Goal: Information Seeking & Learning: Learn about a topic

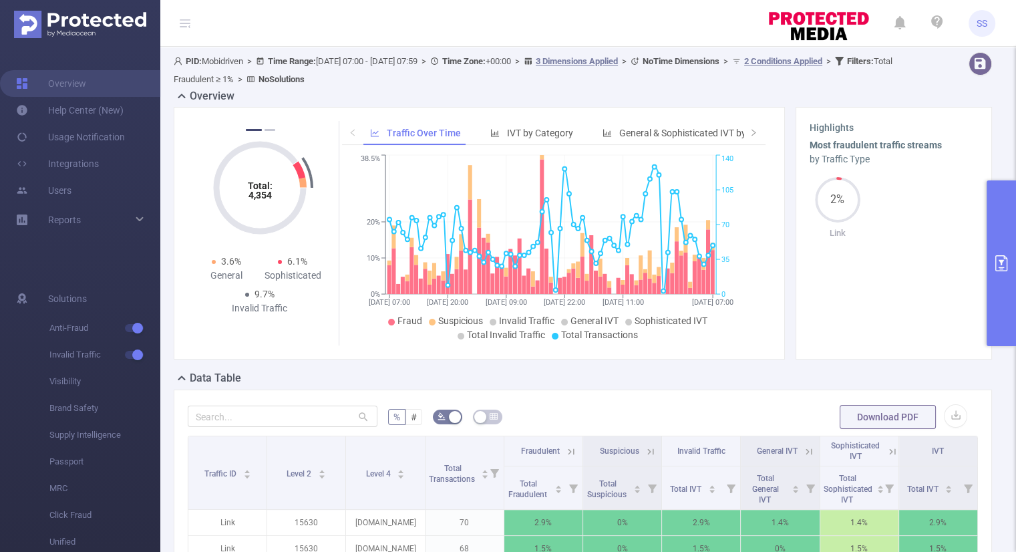
scroll to position [321, 0]
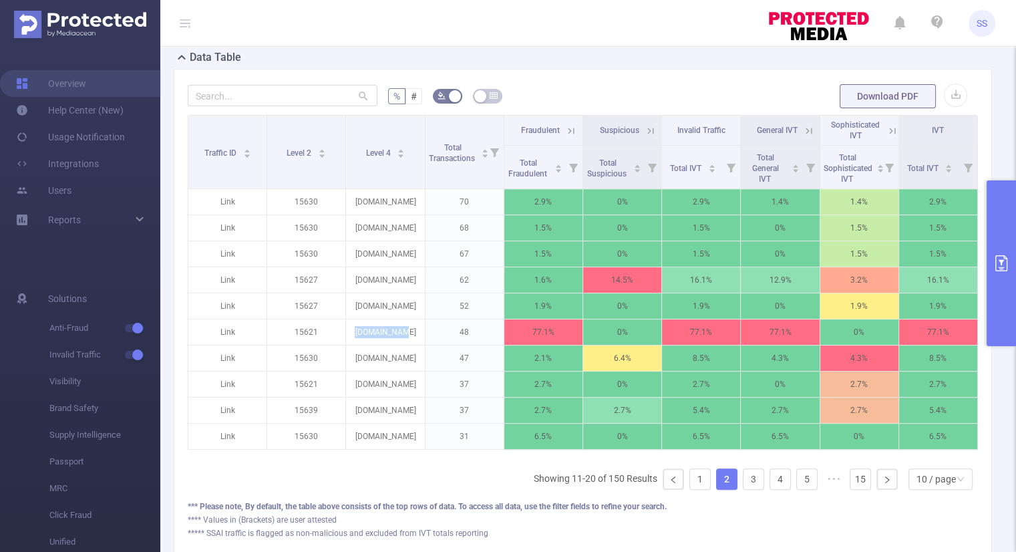
click at [1002, 285] on button "primary" at bounding box center [1001, 263] width 29 height 166
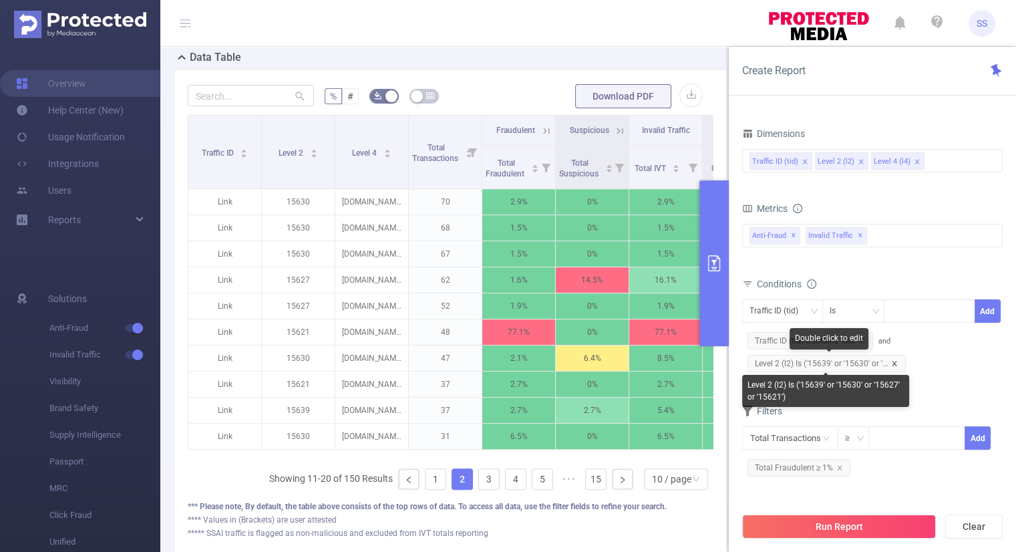
click at [892, 361] on icon "icon: close" at bounding box center [894, 363] width 7 height 7
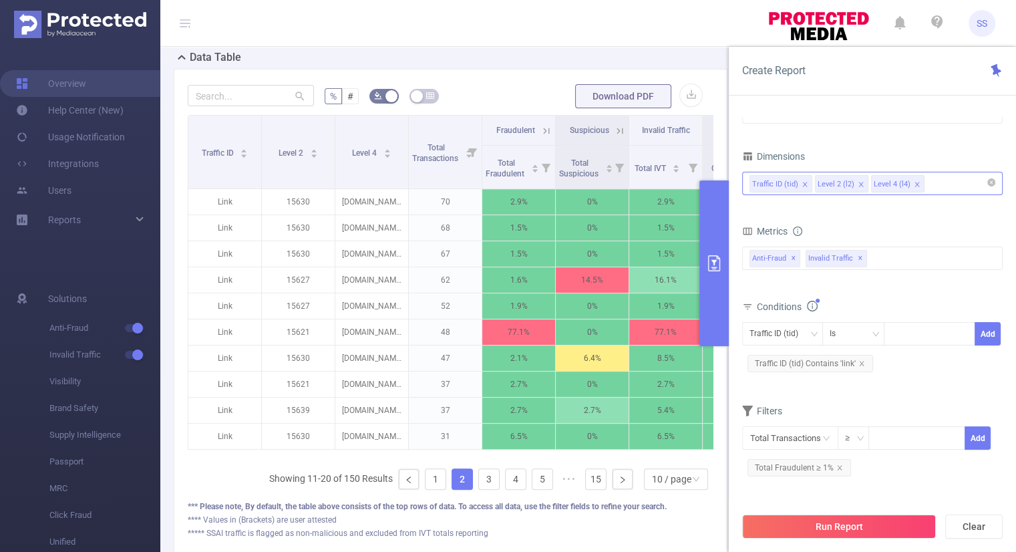
click at [914, 182] on icon "icon: close" at bounding box center [917, 184] width 7 height 7
click at [862, 185] on li "Level 2 (l2)" at bounding box center [841, 183] width 53 height 17
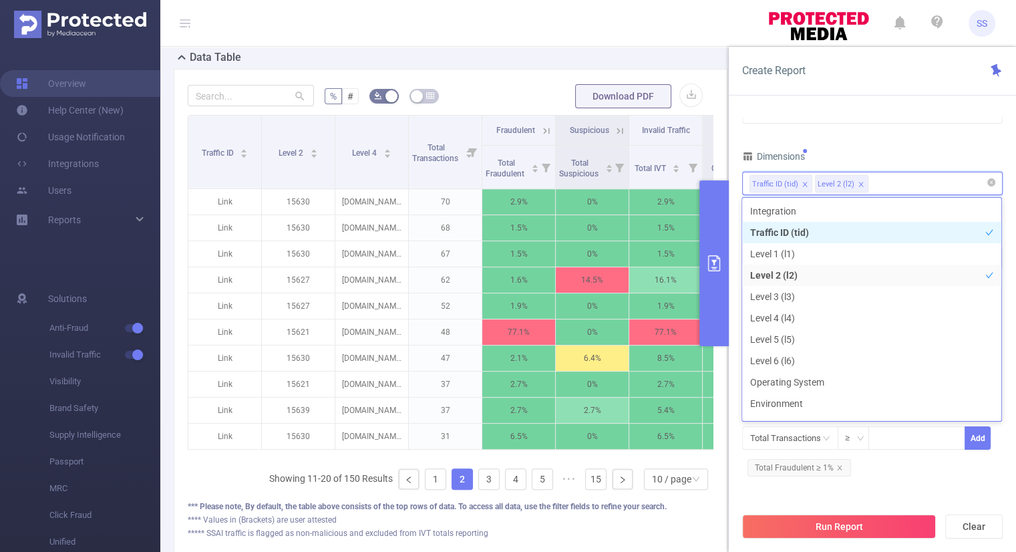
click at [861, 185] on icon "icon: close" at bounding box center [861, 184] width 7 height 7
click at [861, 185] on div "Traffic ID (tid)" at bounding box center [873, 183] width 246 height 22
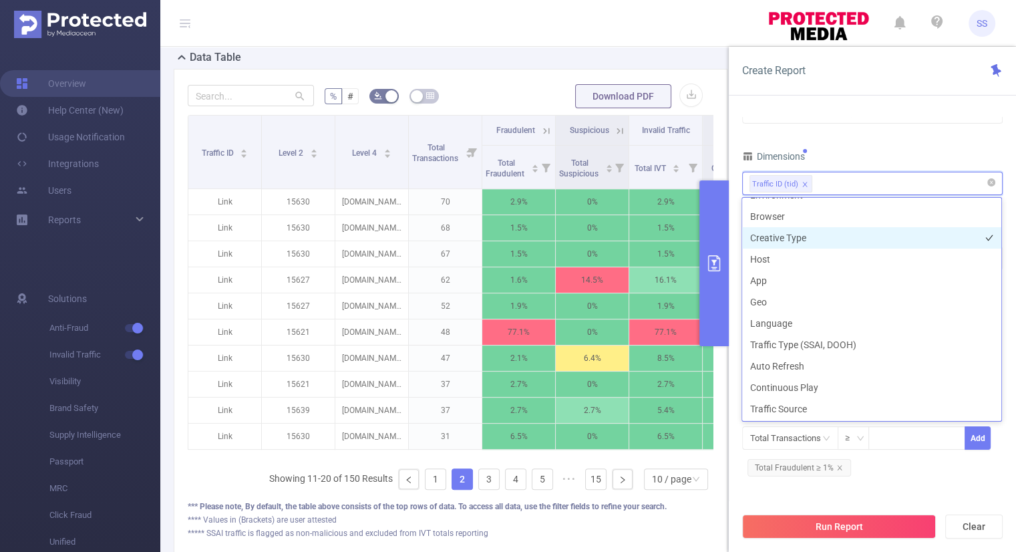
scroll to position [209, 0]
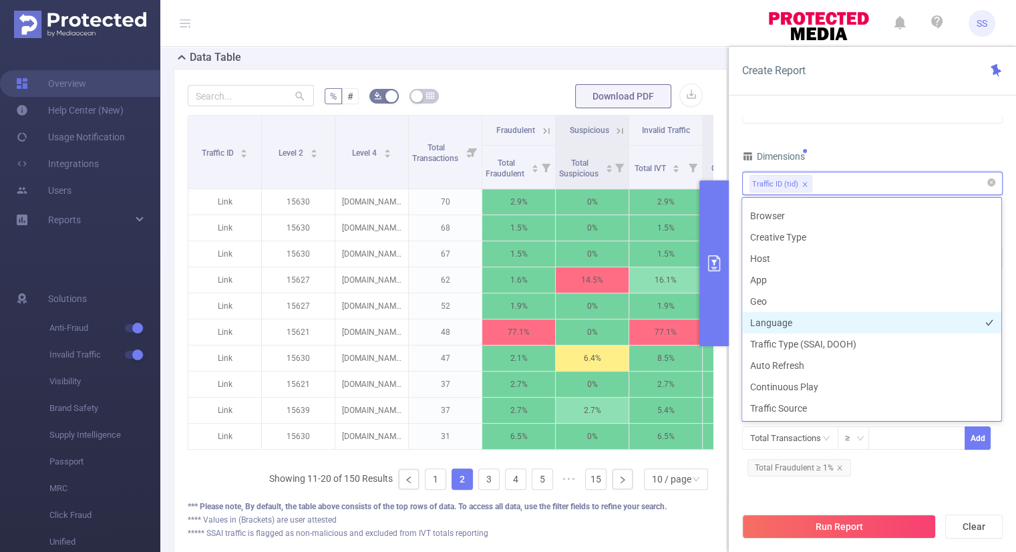
click at [789, 320] on li "Language" at bounding box center [871, 322] width 259 height 21
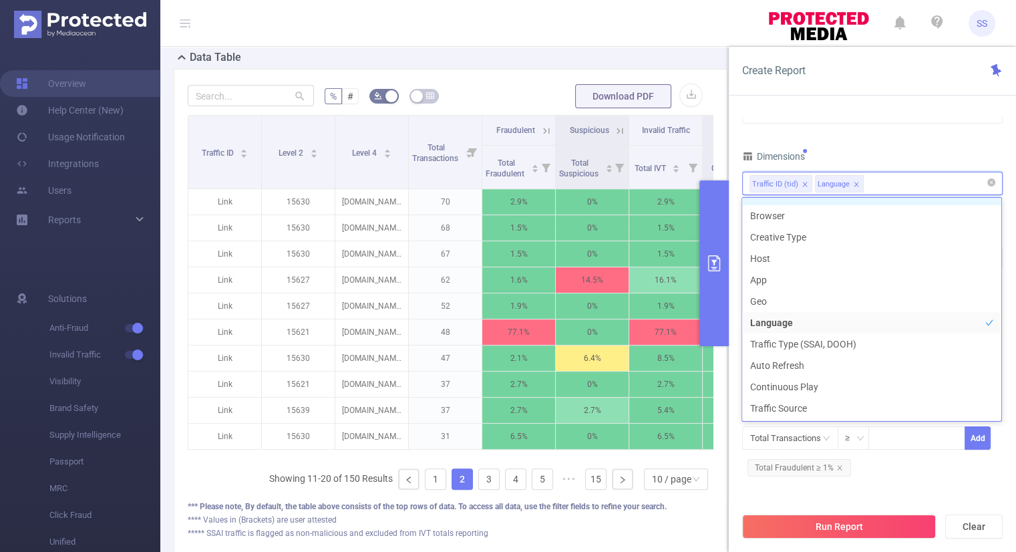
scroll to position [195, 0]
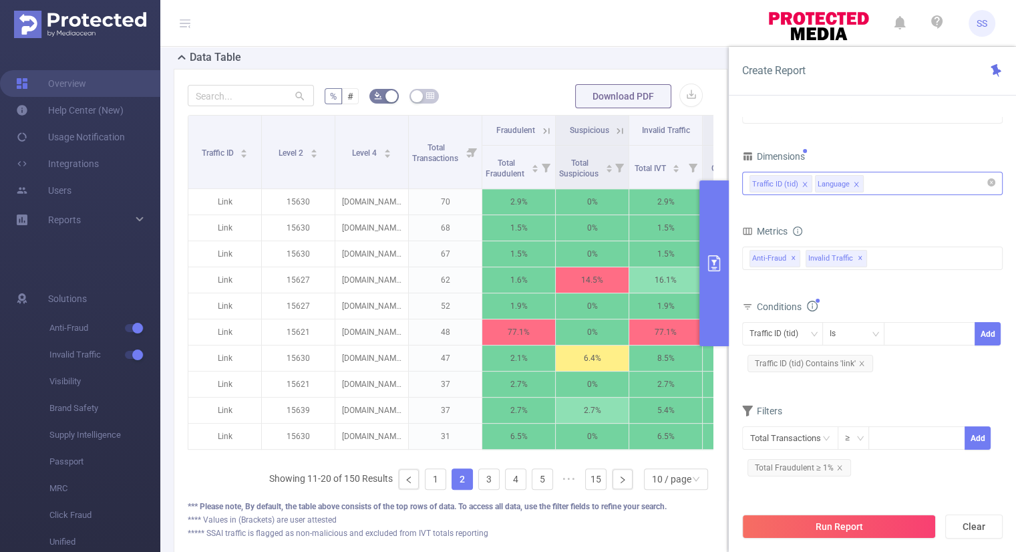
click at [867, 130] on div "Time Range [DATE] 07:00 _ [DATE] 07:59 Advanced Time Properties Dimensions Traf…" at bounding box center [872, 257] width 261 height 465
click at [839, 468] on icon "icon: close" at bounding box center [840, 467] width 7 height 7
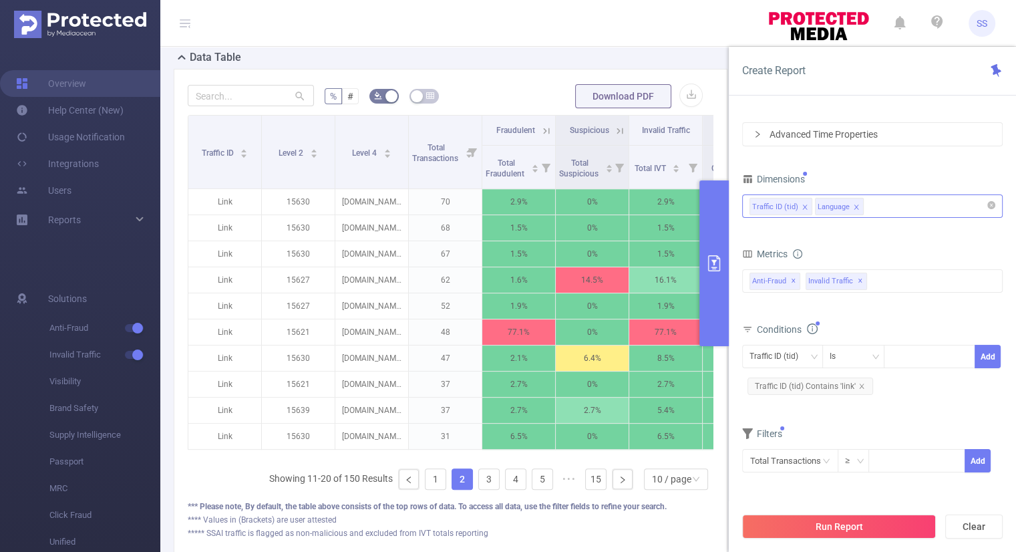
click at [863, 490] on div "Time Range [DATE] 07:00 _ [DATE] 07:59 Advanced Time Properties Dimensions Traf…" at bounding box center [872, 276] width 261 height 458
click at [835, 529] on button "Run Report" at bounding box center [839, 527] width 194 height 24
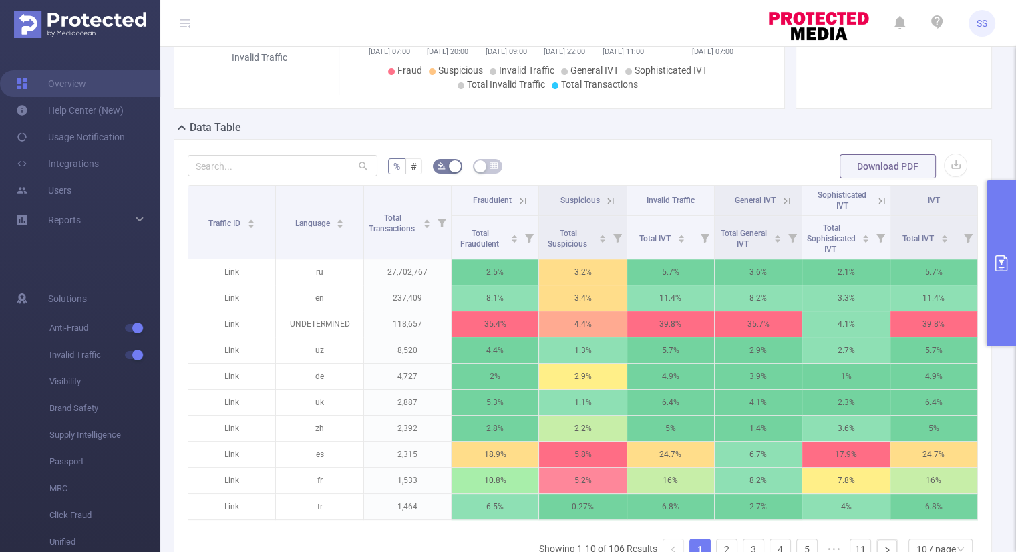
scroll to position [254, 0]
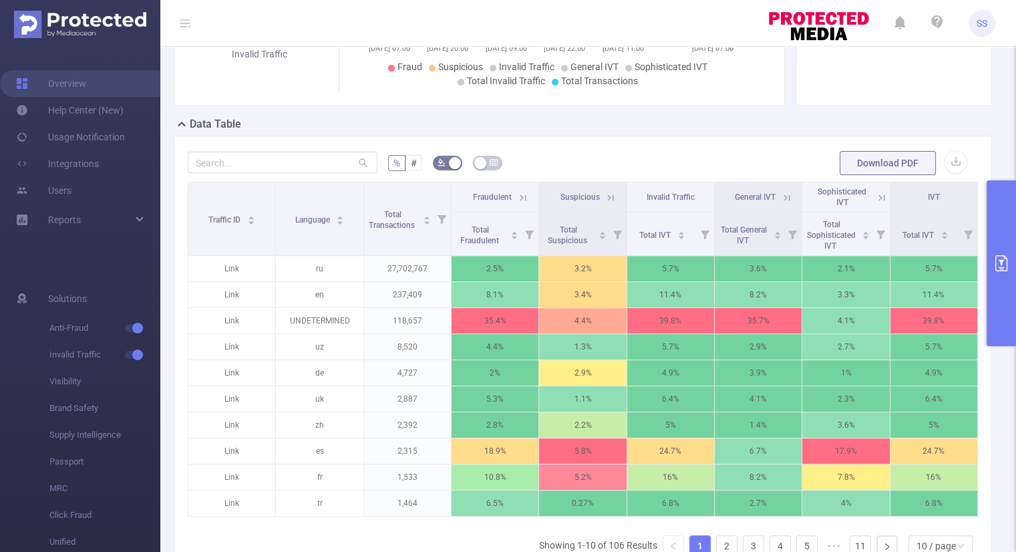
click at [517, 201] on icon at bounding box center [523, 198] width 12 height 12
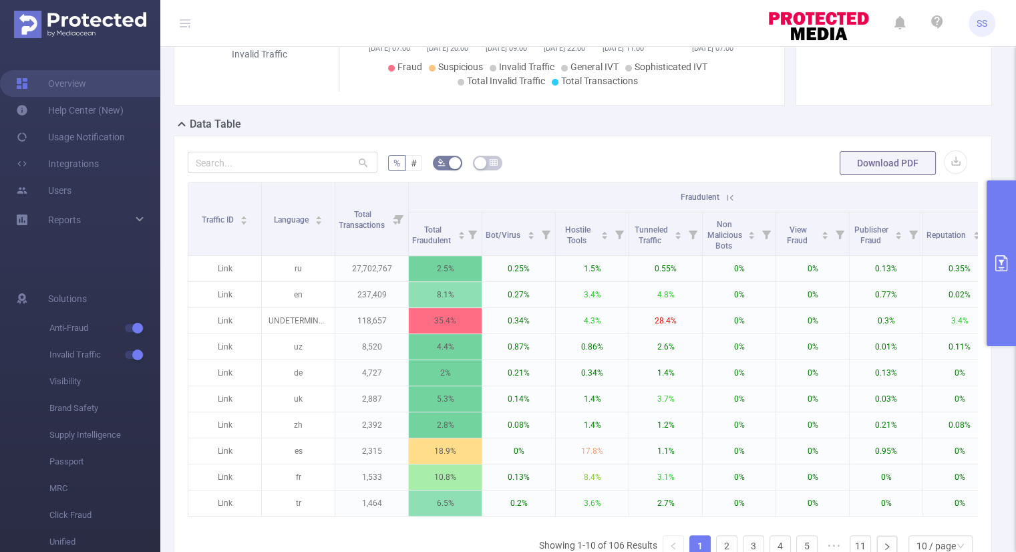
click at [728, 196] on icon at bounding box center [730, 198] width 12 height 12
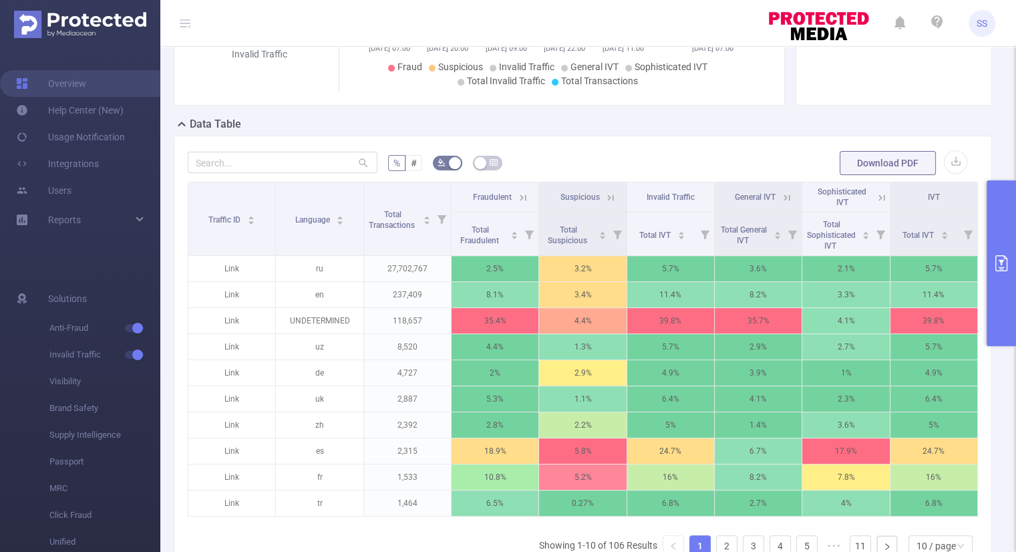
click at [783, 195] on icon at bounding box center [787, 198] width 12 height 12
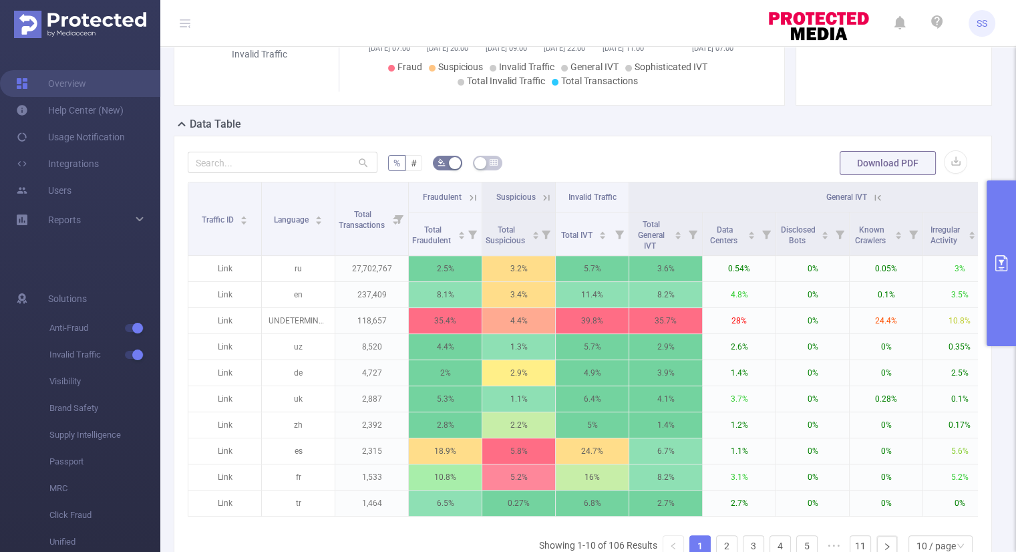
click at [877, 195] on icon at bounding box center [878, 198] width 12 height 12
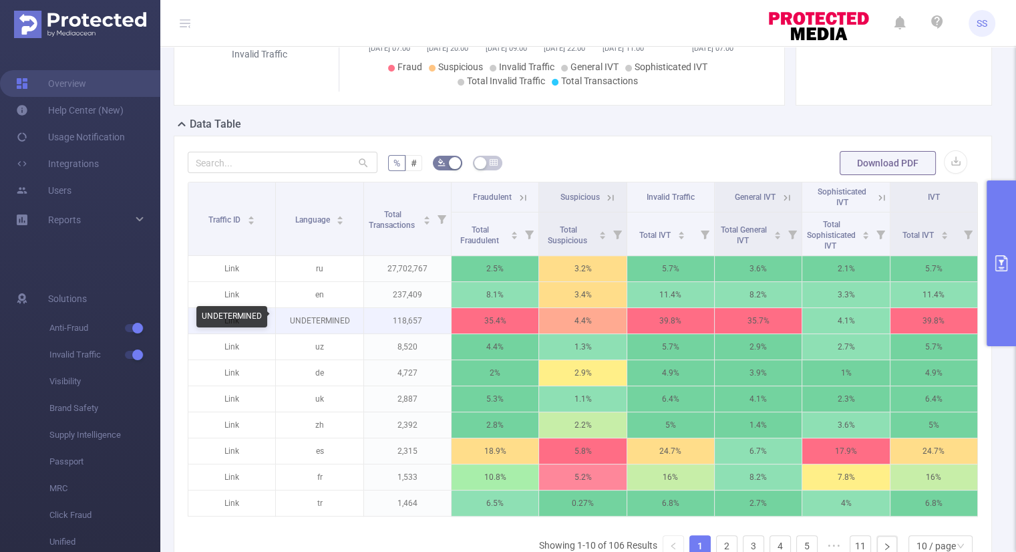
click at [335, 321] on p "UNDETERMINED" at bounding box center [319, 320] width 87 height 25
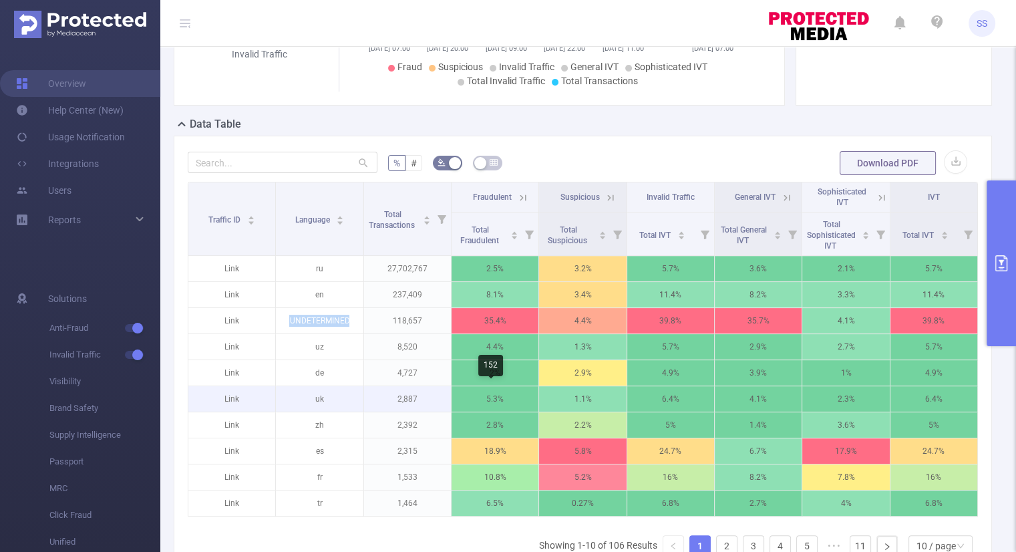
copy p "UNDETERMINED"
click at [1016, 253] on button "primary" at bounding box center [1001, 263] width 29 height 166
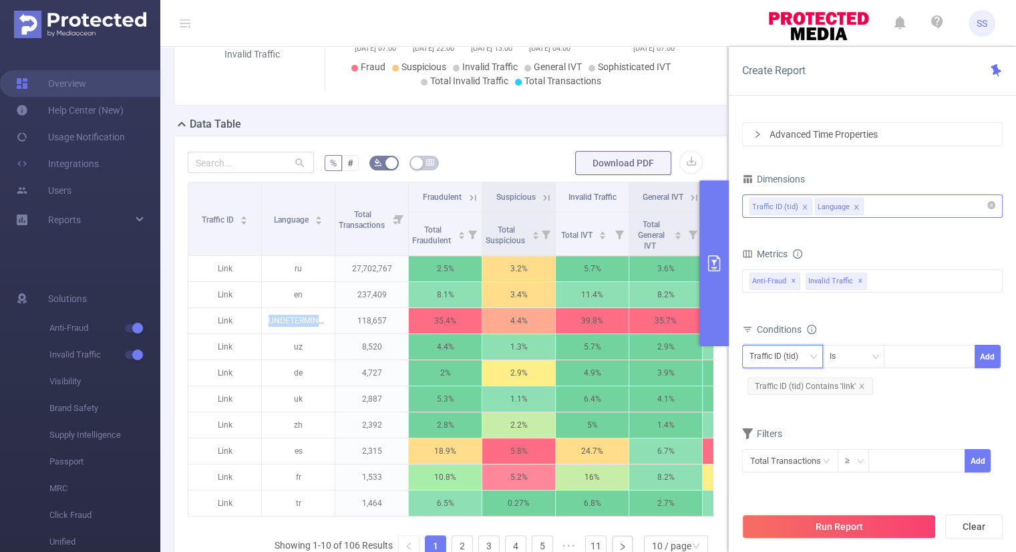
click at [748, 360] on div "Traffic ID (tid)" at bounding box center [782, 356] width 81 height 23
click at [756, 397] on li "Language" at bounding box center [782, 404] width 81 height 21
click at [920, 347] on div at bounding box center [929, 356] width 77 height 22
paste input "UNDETERMINED"
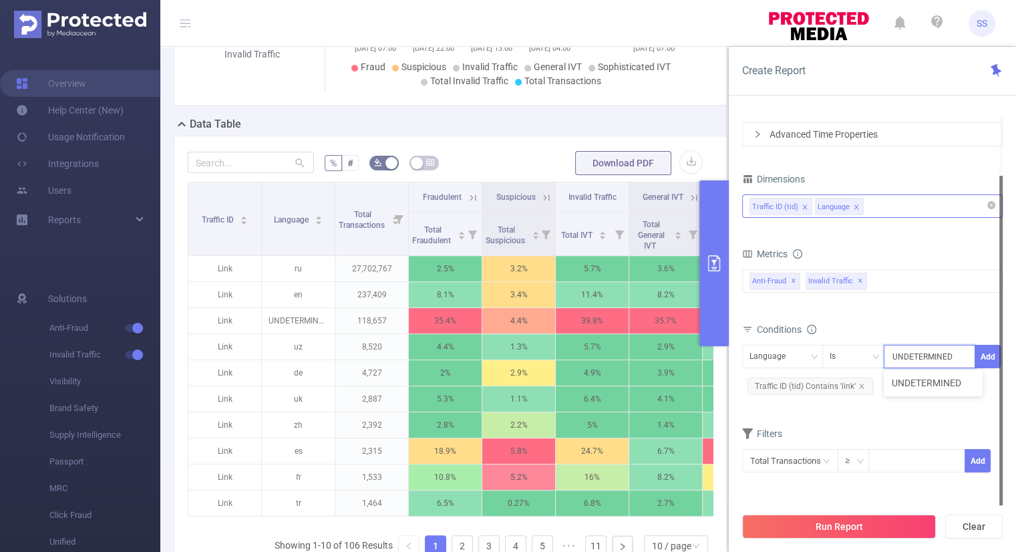
type input "UNDETERMINED"
click at [1000, 354] on div at bounding box center [1001, 340] width 3 height 329
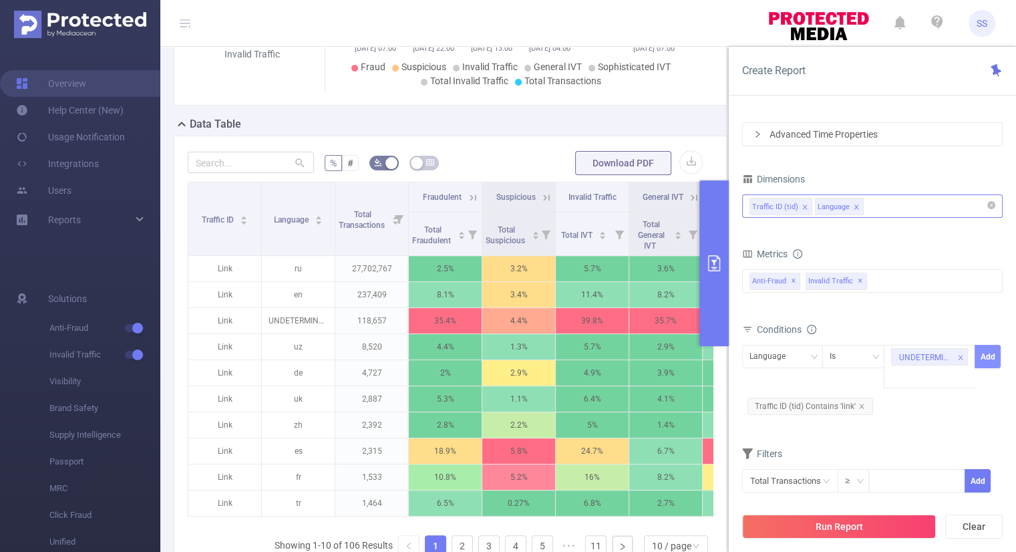
click at [995, 354] on button "Add" at bounding box center [988, 356] width 26 height 23
click at [887, 209] on div "Traffic ID (tid) Language" at bounding box center [873, 206] width 246 height 22
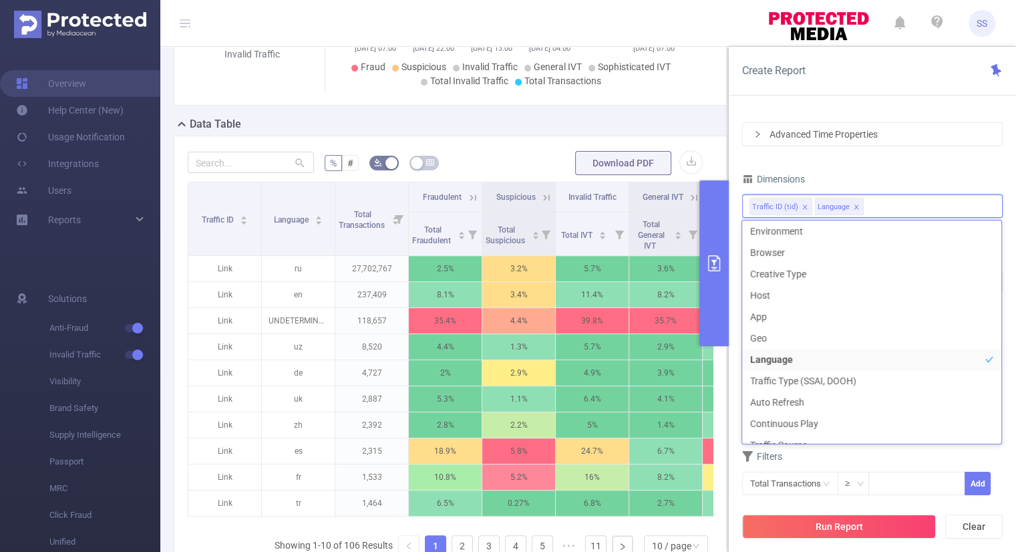
scroll to position [24, 0]
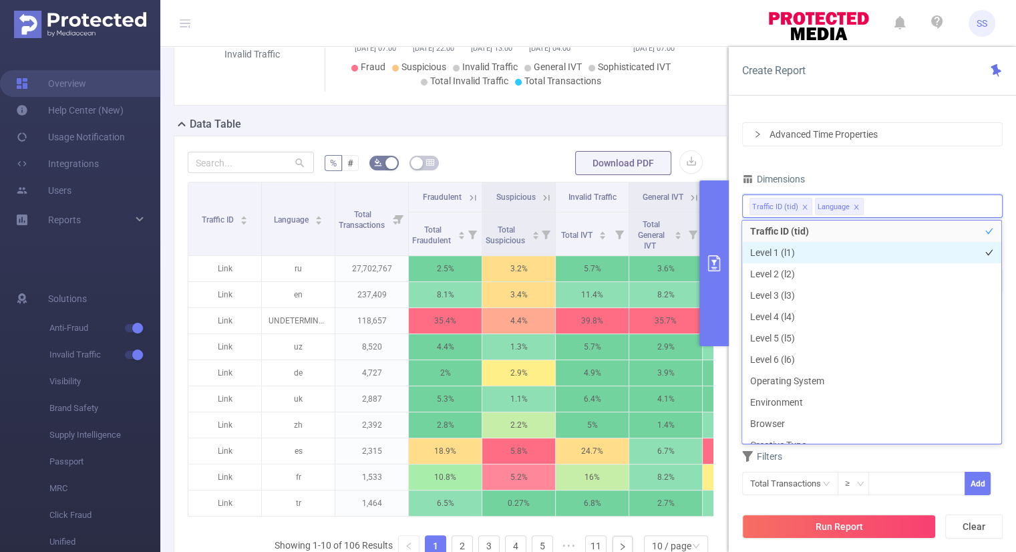
click at [792, 255] on li "Level 1 (l1)" at bounding box center [871, 252] width 259 height 21
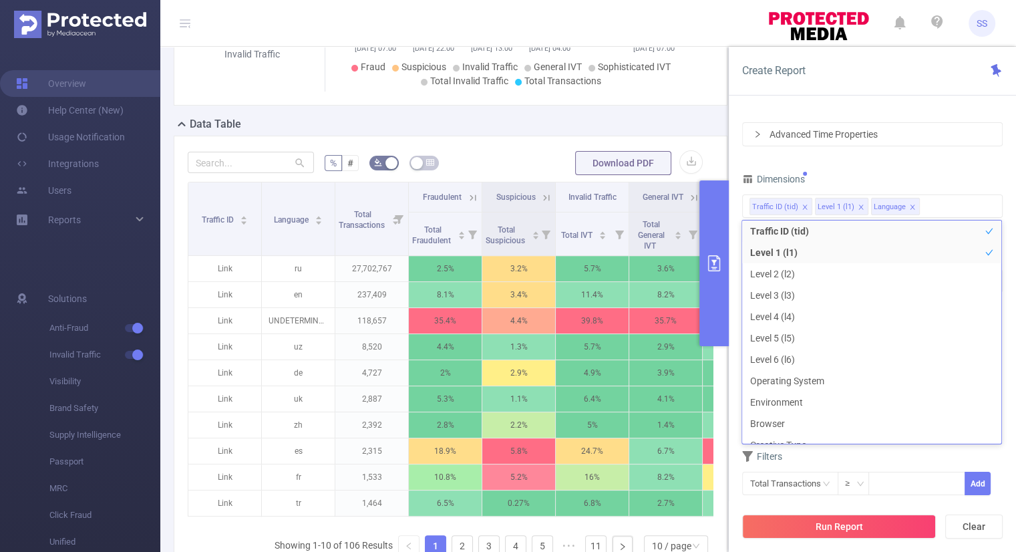
click at [893, 164] on div "Time Range [DATE] 07:00 _ [DATE] 07:59 Advanced Time Properties Dimensions Traf…" at bounding box center [872, 279] width 261 height 465
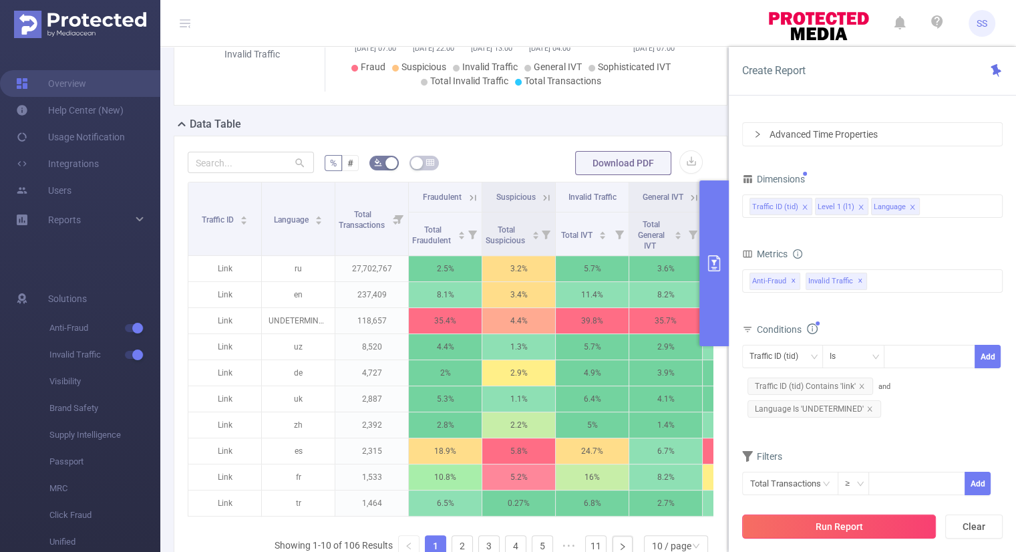
click at [866, 524] on button "Run Report" at bounding box center [839, 527] width 194 height 24
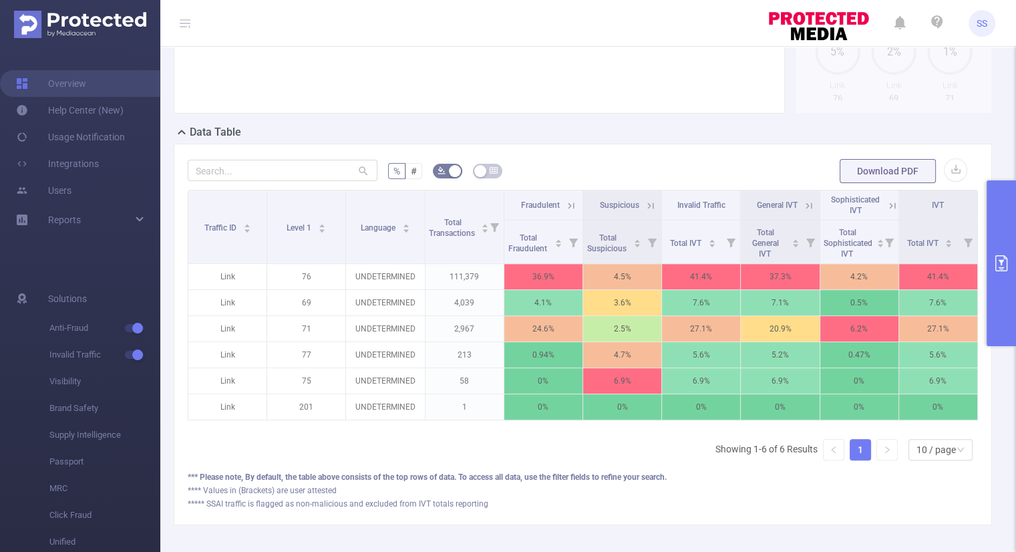
scroll to position [254, 0]
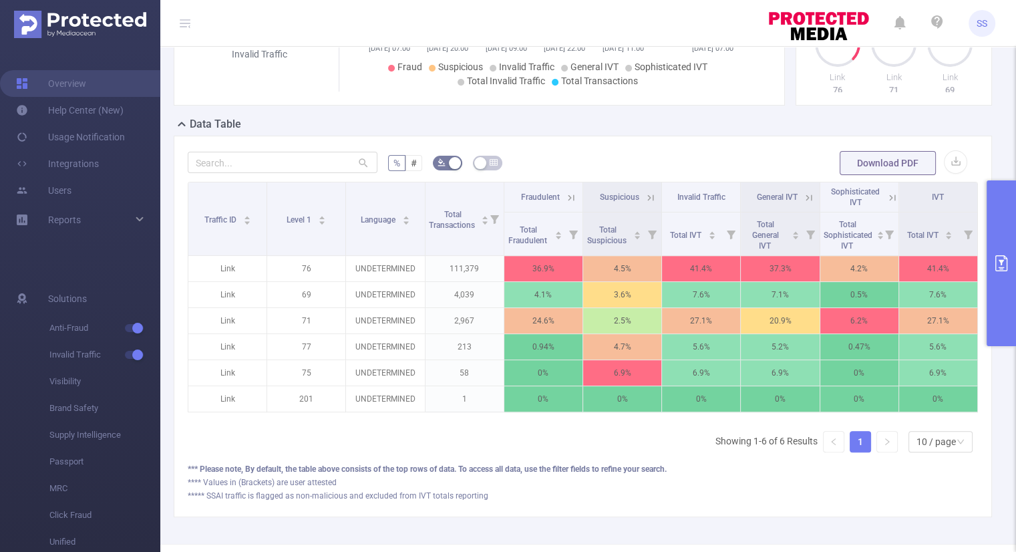
click at [994, 236] on button "primary" at bounding box center [1001, 263] width 29 height 166
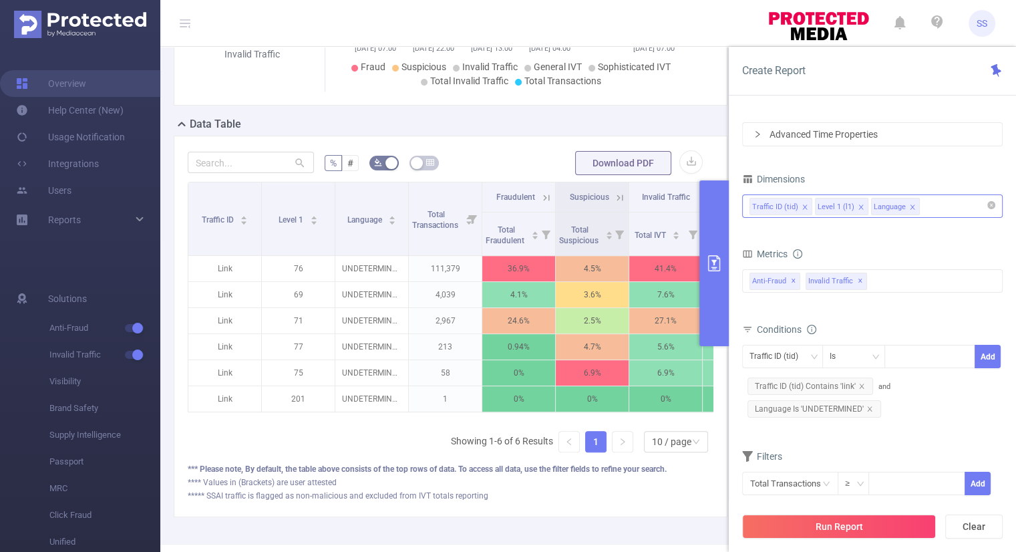
click at [936, 211] on div "Traffic ID (tid) Level 1 (l1) Language" at bounding box center [873, 206] width 246 height 22
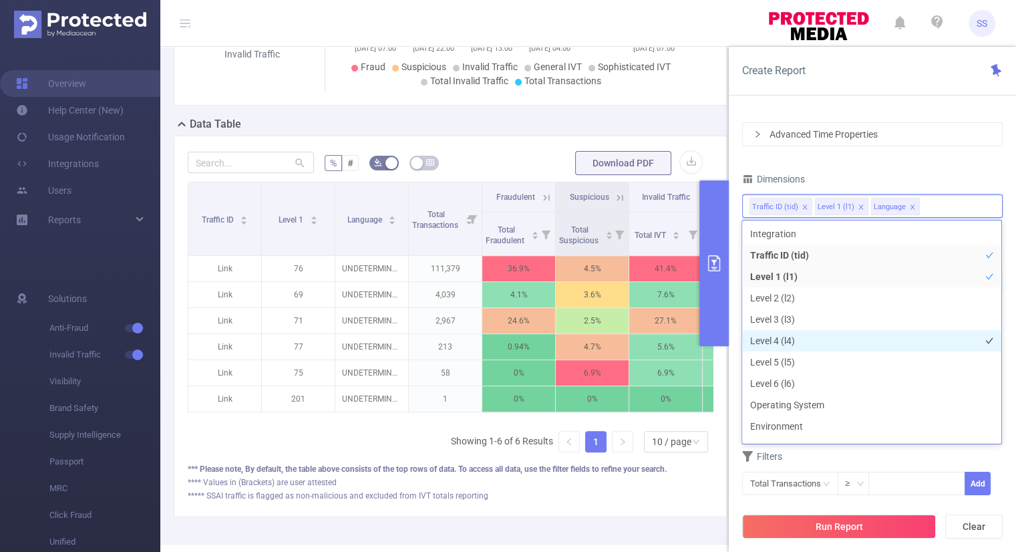
scroll to position [0, 0]
click at [839, 166] on div "Time Range [DATE] 07:00 _ [DATE] 07:59 Advanced Time Properties Dimensions Traf…" at bounding box center [872, 279] width 261 height 465
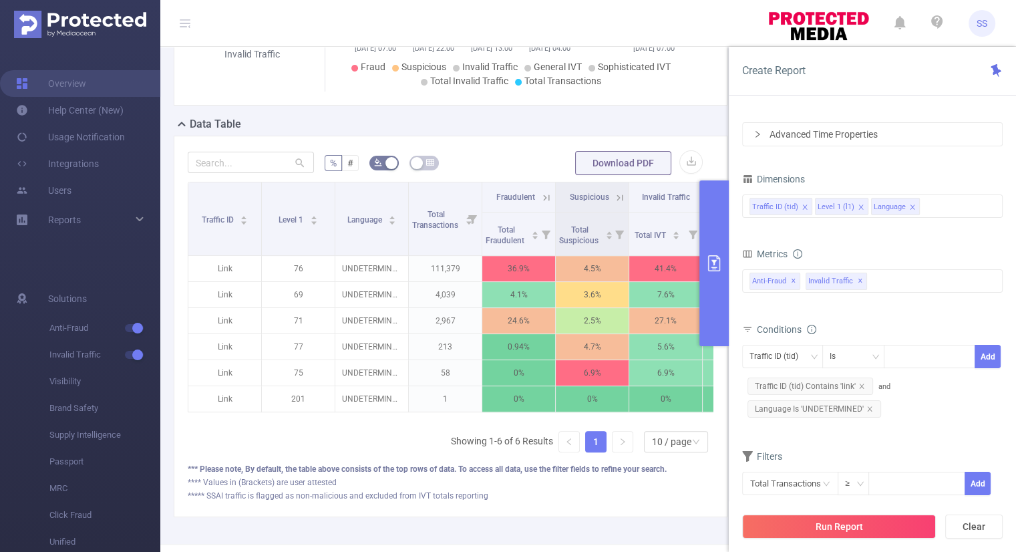
click at [702, 22] on header "SS" at bounding box center [508, 23] width 1016 height 47
click at [555, 501] on div "***** SSAI traffic is flagged as non-malicious and excluded from IVT totals rep…" at bounding box center [451, 496] width 526 height 12
click at [968, 531] on button "Clear" at bounding box center [974, 527] width 57 height 24
type input "[DATE] 07:00"
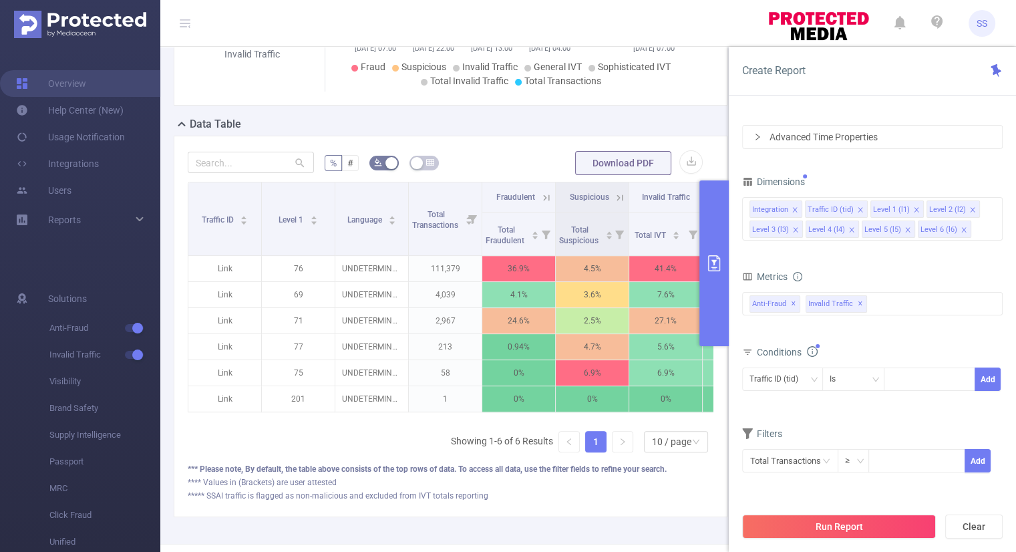
click at [718, 269] on icon "primary" at bounding box center [714, 263] width 16 height 16
